Goal: Use online tool/utility

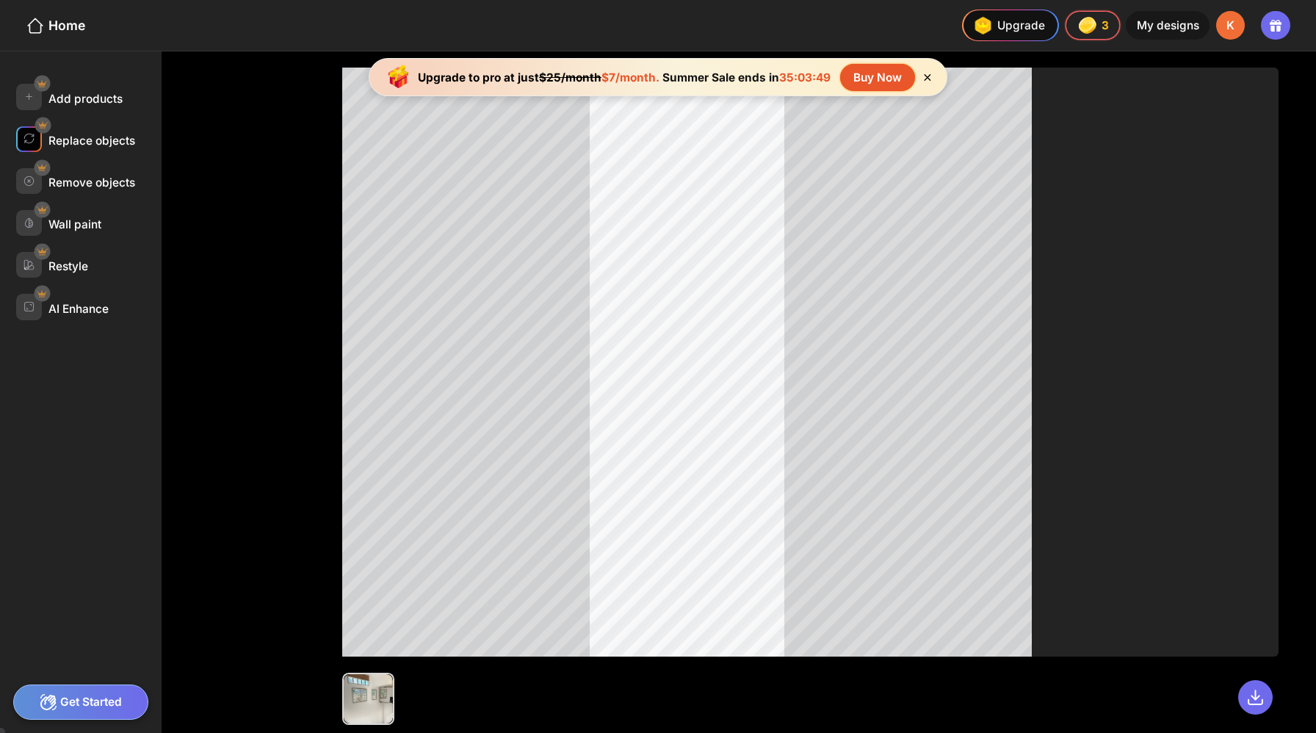
click at [90, 134] on div "Replace objects" at bounding box center [91, 141] width 87 height 14
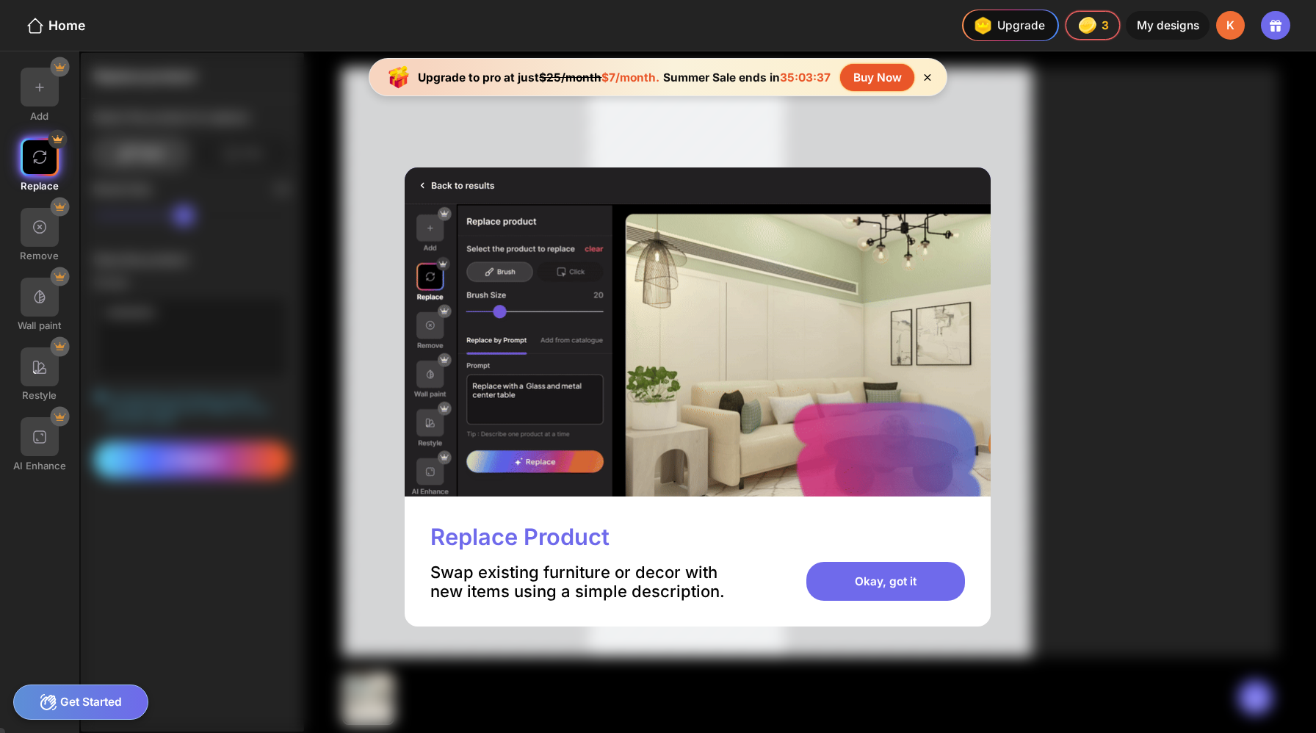
click at [454, 203] on img at bounding box center [698, 332] width 586 height 330
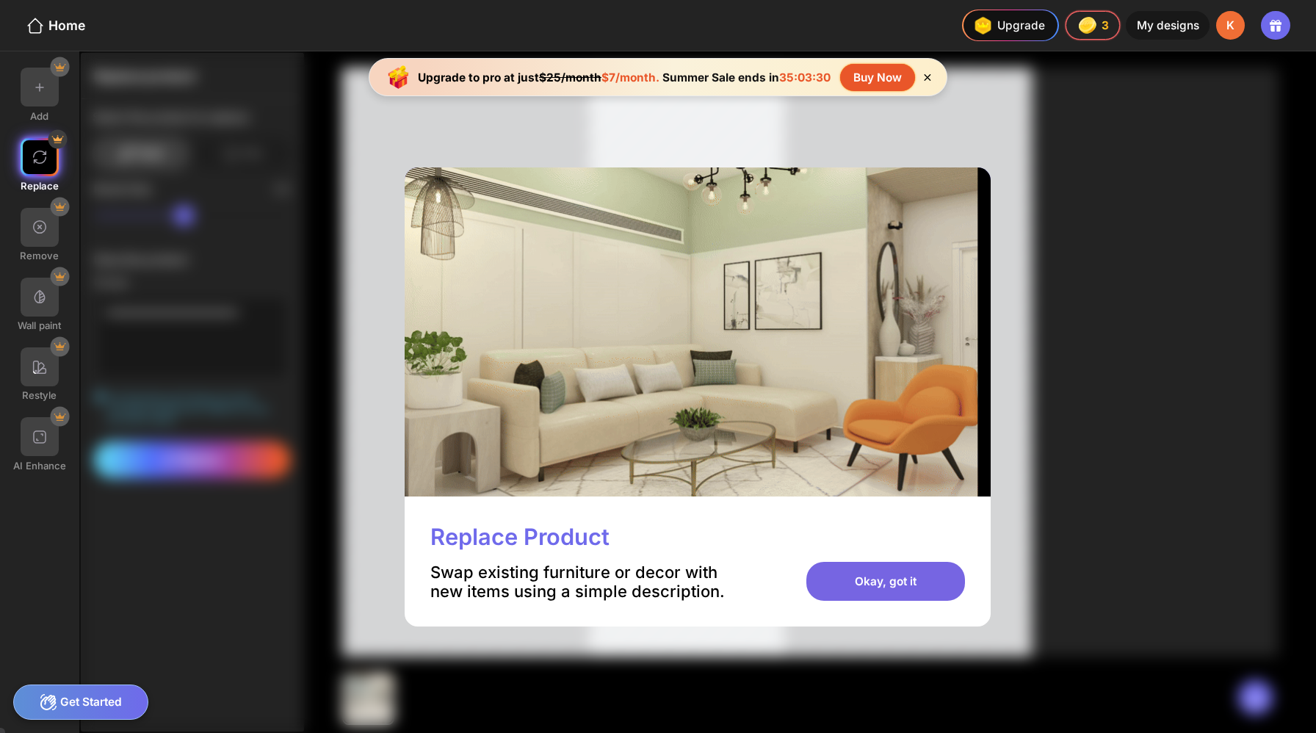
click at [838, 568] on div "Okay, got it" at bounding box center [885, 581] width 159 height 39
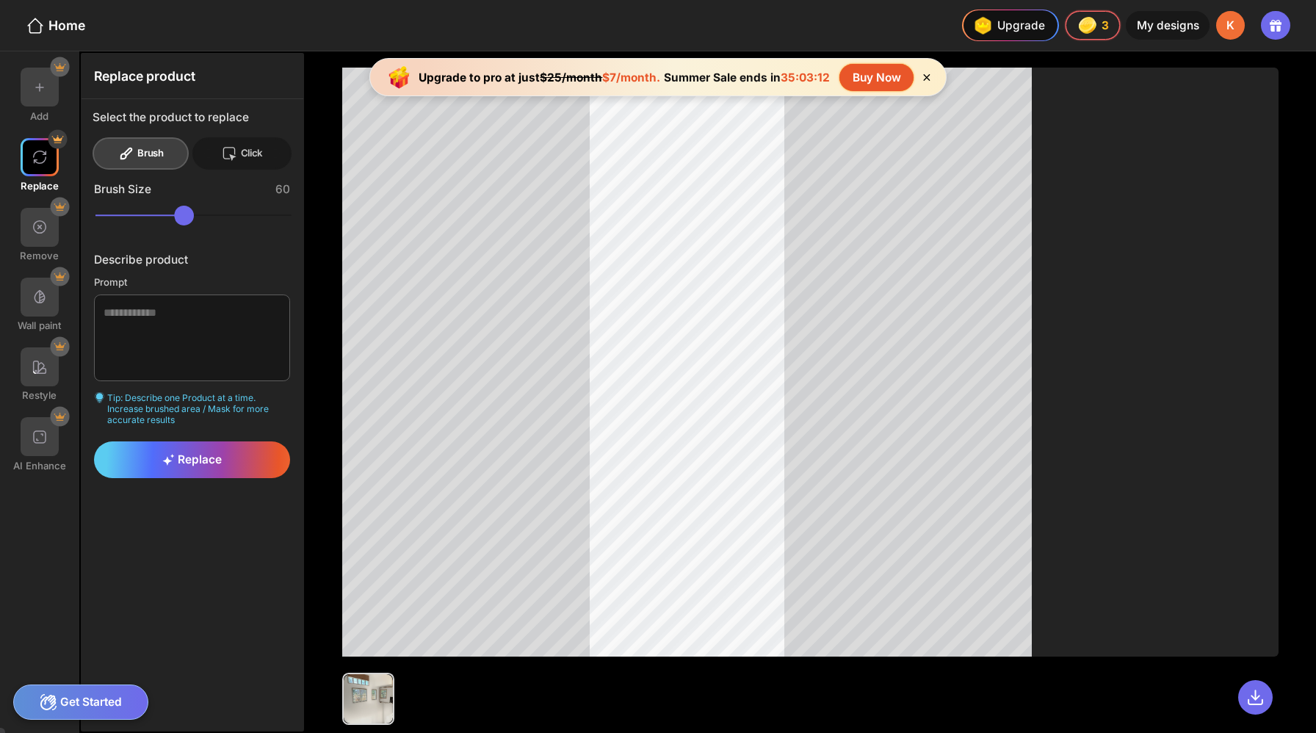
click at [220, 143] on div "Click" at bounding box center [242, 153] width 100 height 32
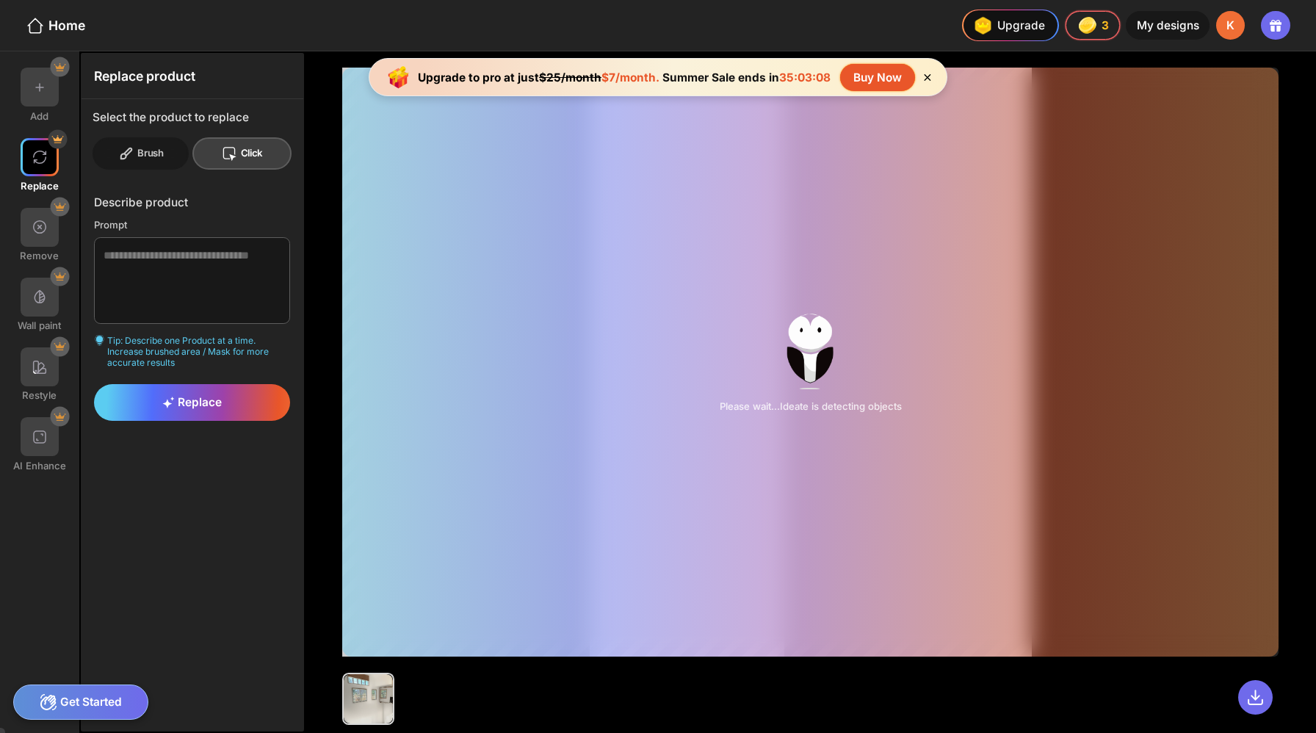
click at [152, 137] on div "Brush" at bounding box center [141, 153] width 96 height 32
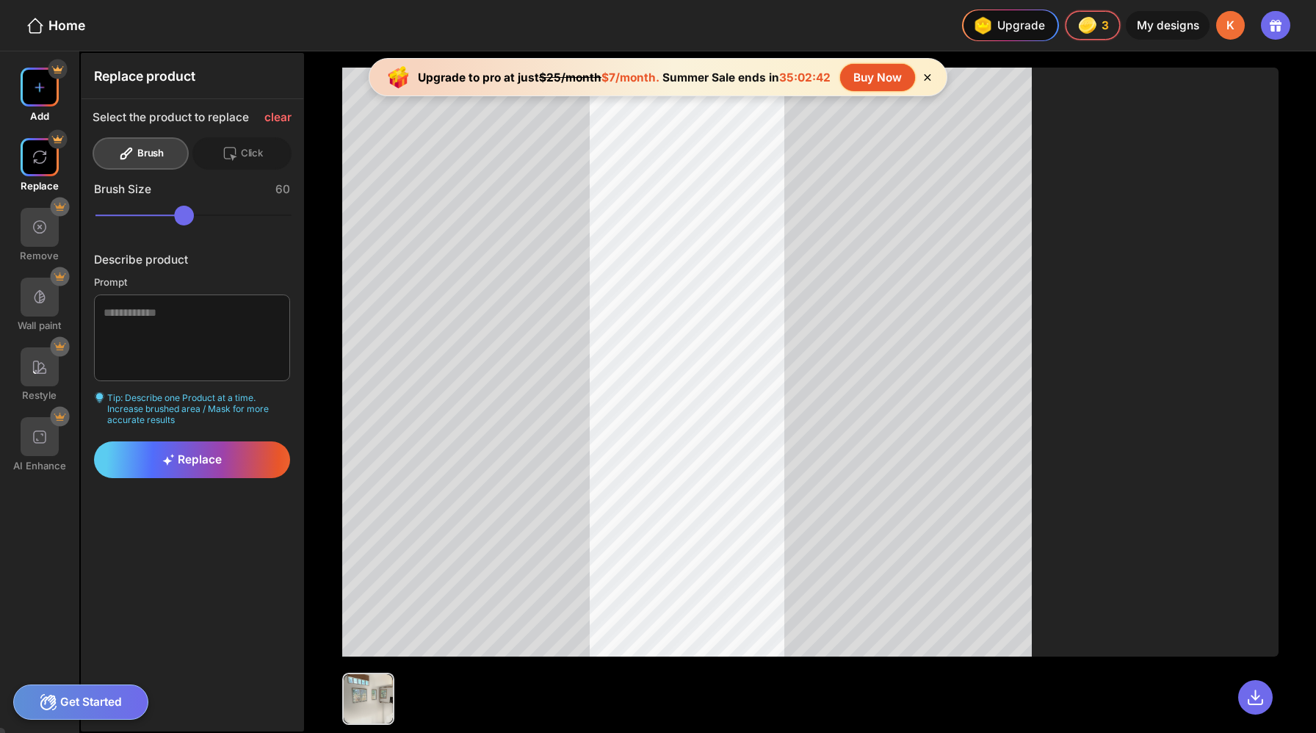
click at [40, 82] on img at bounding box center [40, 87] width 16 height 16
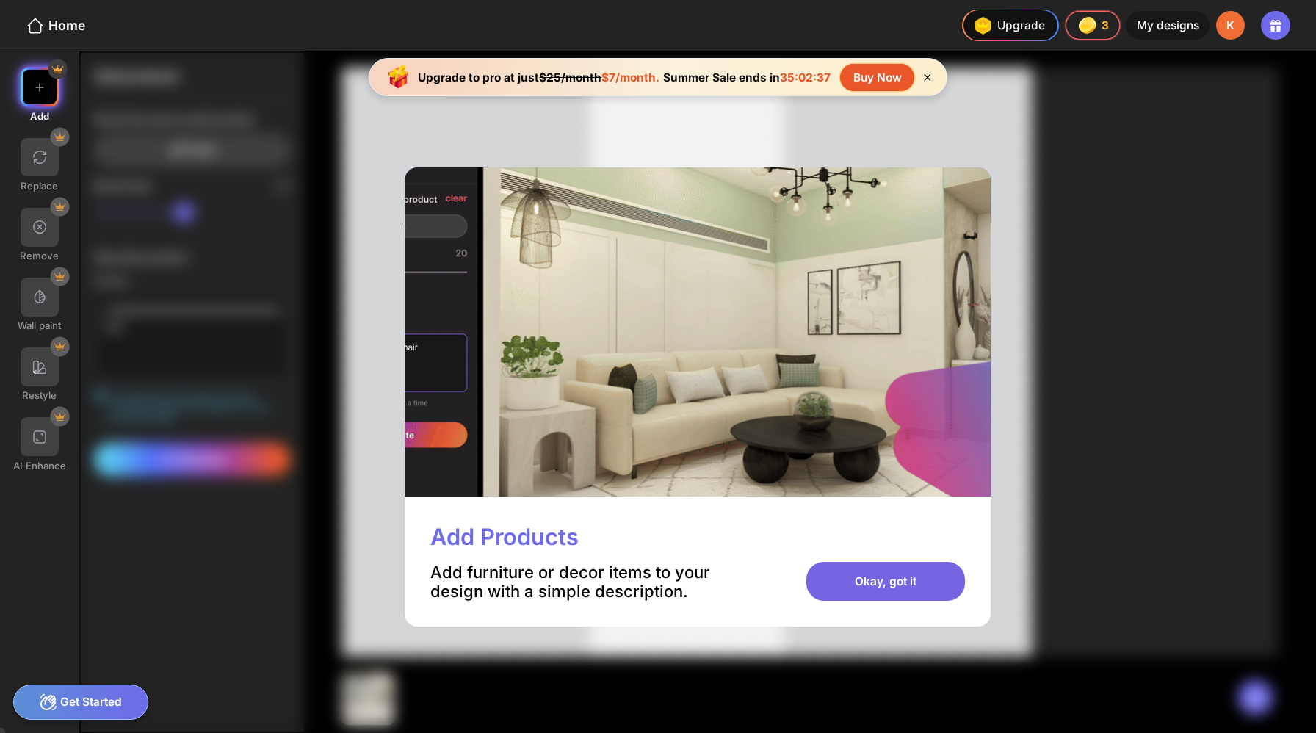
click at [857, 571] on div "Okay, got it" at bounding box center [885, 581] width 159 height 39
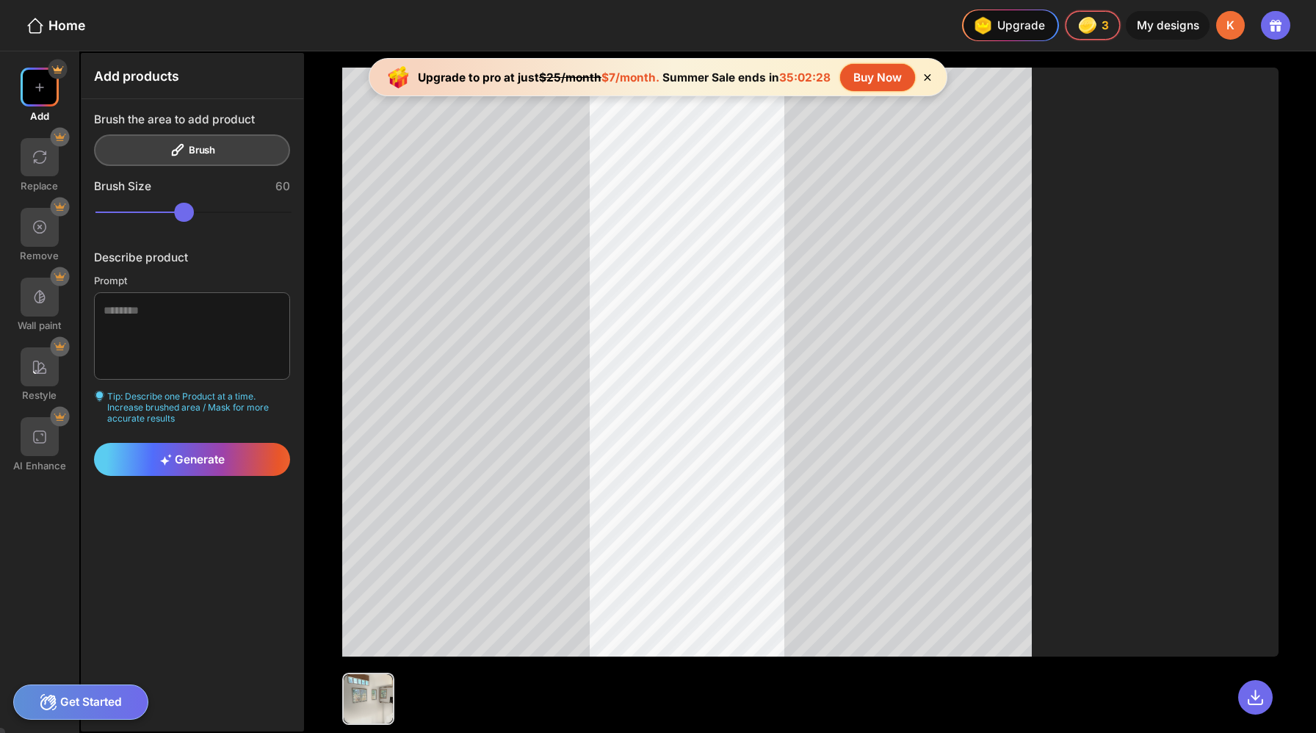
click at [92, 700] on div "Get Started" at bounding box center [81, 702] width 136 height 35
